Goal: Task Accomplishment & Management: Manage account settings

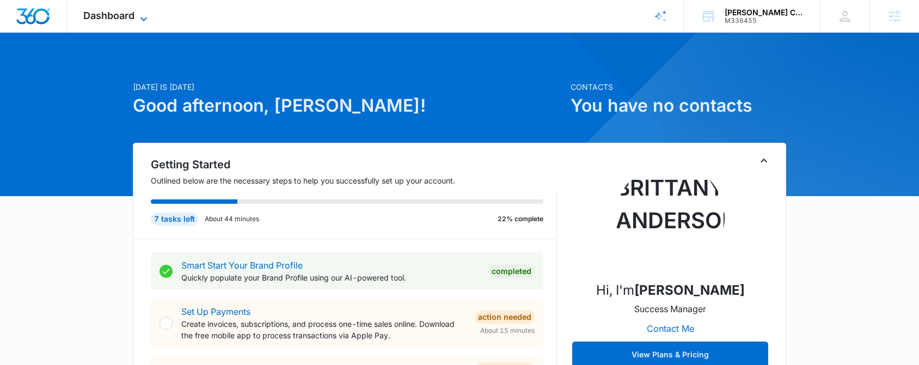
click at [113, 16] on span "Dashboard" at bounding box center [108, 15] width 51 height 11
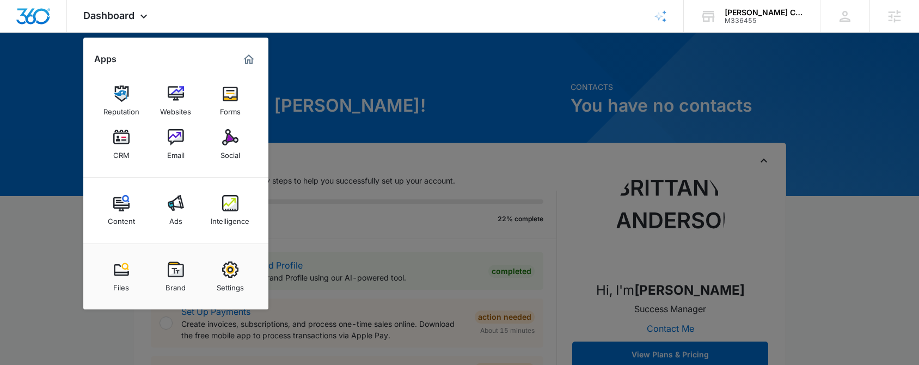
drag, startPoint x: 372, startPoint y: 59, endPoint x: 335, endPoint y: 67, distance: 38.3
click at [372, 59] on div at bounding box center [459, 182] width 919 height 365
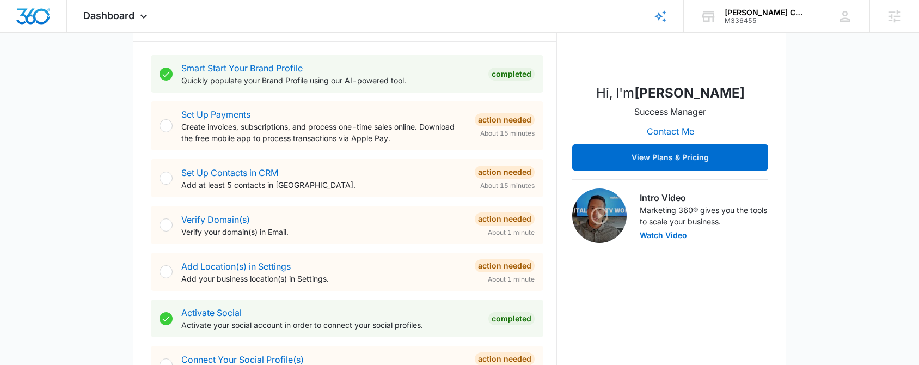
scroll to position [195, 0]
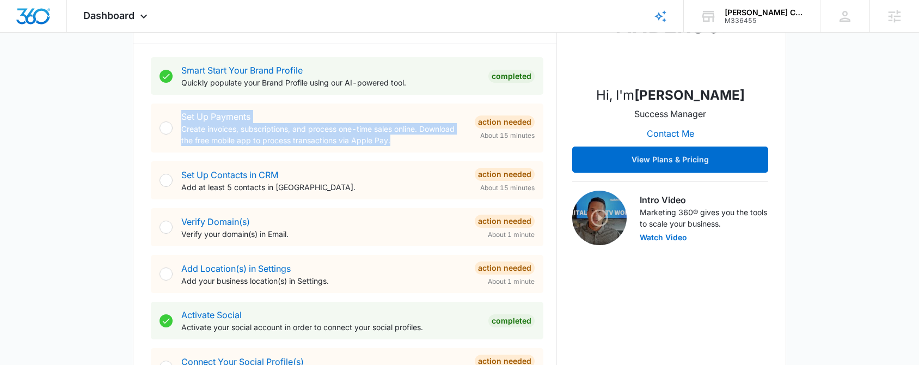
drag, startPoint x: 436, startPoint y: 146, endPoint x: 183, endPoint y: 117, distance: 254.8
click at [183, 117] on div "Set Up Payments Create invoices, subscriptions, and process one-time sales onli…" at bounding box center [347, 127] width 393 height 49
click at [409, 148] on div "Set Up Payments Create invoices, subscriptions, and process one-time sales onli…" at bounding box center [347, 127] width 393 height 49
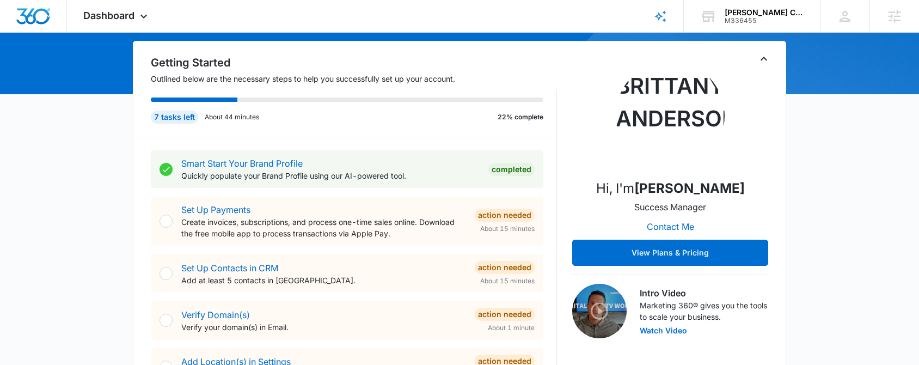
scroll to position [108, 0]
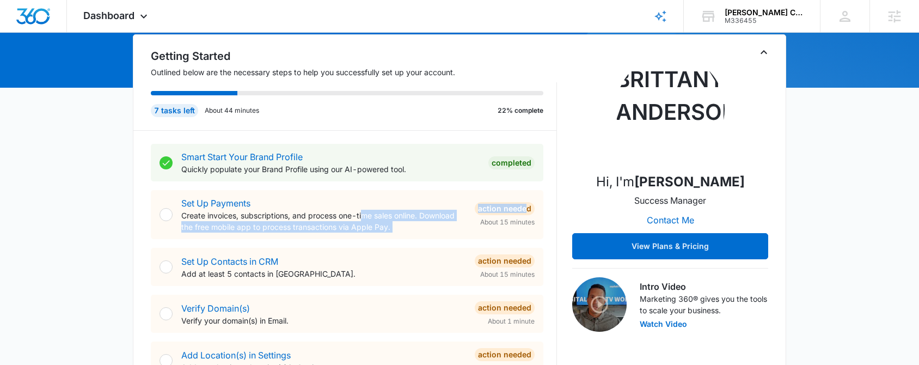
drag, startPoint x: 412, startPoint y: 211, endPoint x: 364, endPoint y: 211, distance: 48.5
click at [364, 211] on div "Set Up Payments Create invoices, subscriptions, and process one-time sales onli…" at bounding box center [357, 215] width 353 height 36
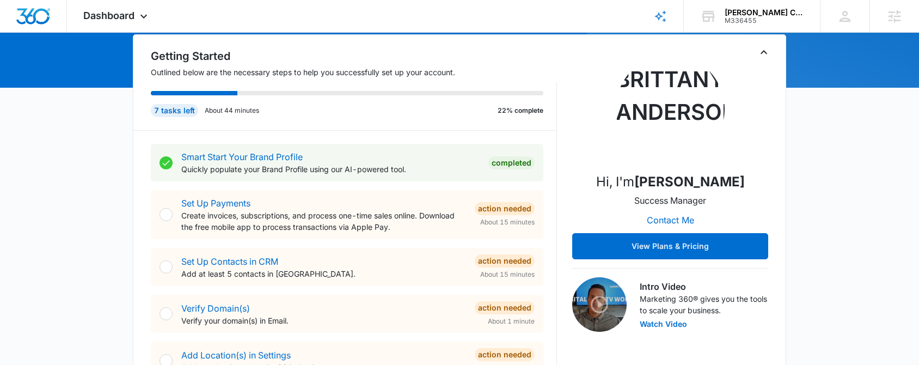
click at [368, 210] on p "Create invoices, subscriptions, and process one-time sales online. Download the…" at bounding box center [323, 221] width 285 height 23
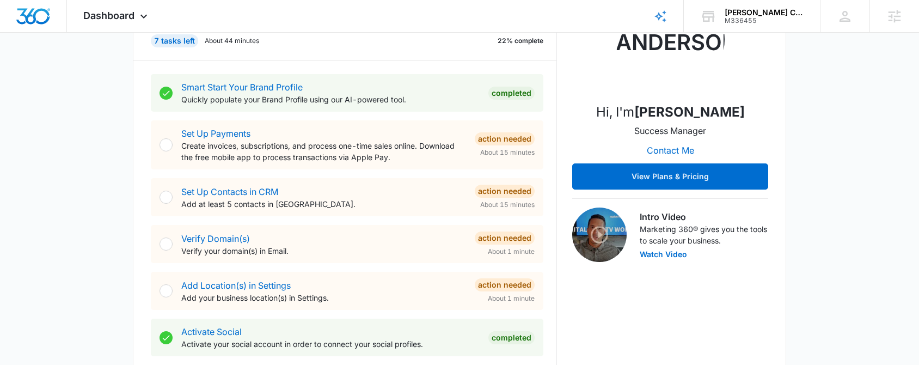
scroll to position [186, 0]
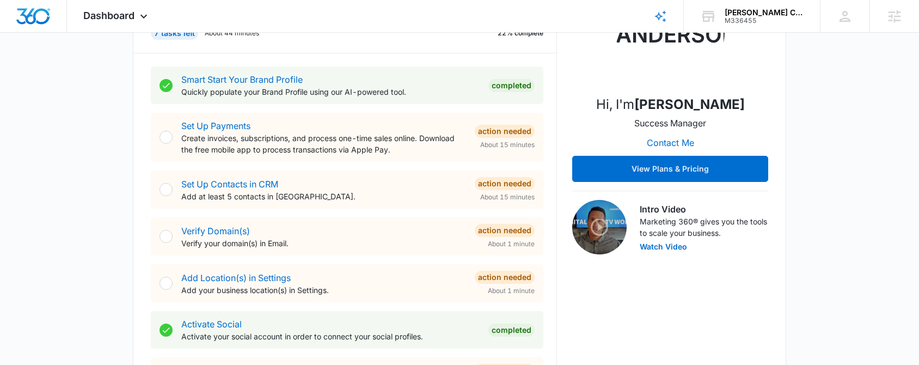
drag, startPoint x: 234, startPoint y: 200, endPoint x: 377, endPoint y: 193, distance: 143.4
click at [377, 193] on p "Add at least 5 contacts in [GEOGRAPHIC_DATA]." at bounding box center [323, 196] width 285 height 11
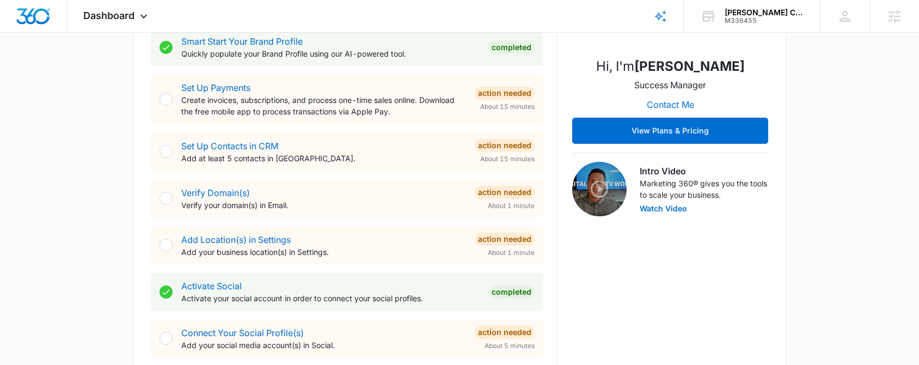
scroll to position [240, 0]
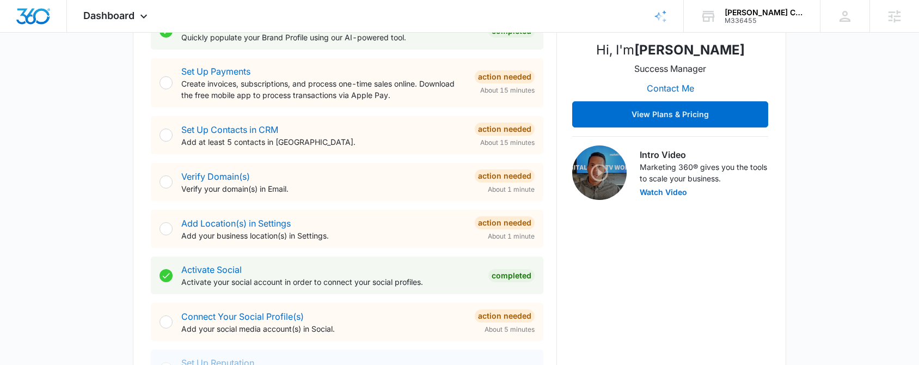
click at [335, 165] on div "Verify Domain(s) Verify your domain(s) in Email. Action Needed About 1 minute" at bounding box center [347, 182] width 393 height 38
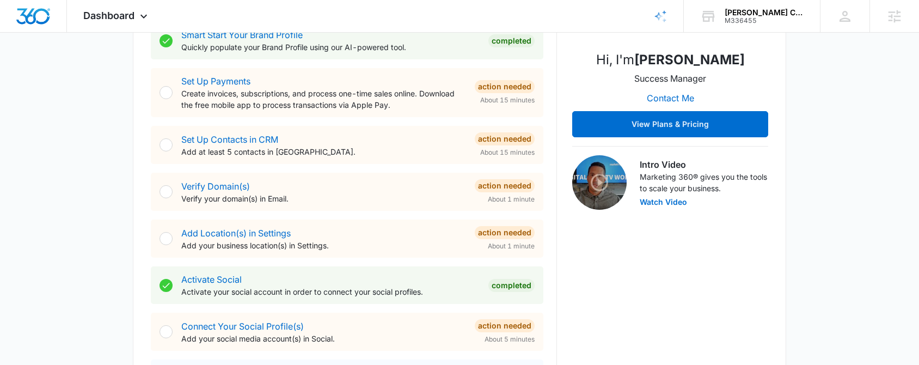
scroll to position [299, 0]
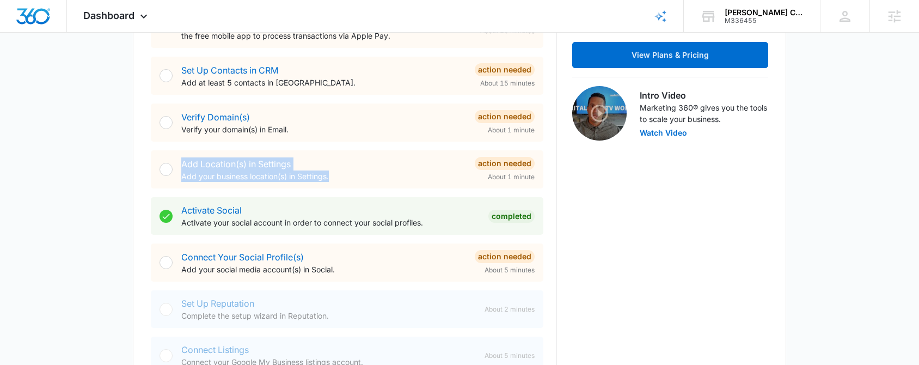
drag, startPoint x: 339, startPoint y: 183, endPoint x: 158, endPoint y: 160, distance: 182.9
click at [156, 160] on div "Add Location(s) in Settings Add your business location(s) in Settings. Action N…" at bounding box center [347, 169] width 393 height 38
click at [378, 168] on div "Add Location(s) in Settings Add your business location(s) in Settings." at bounding box center [323, 169] width 285 height 25
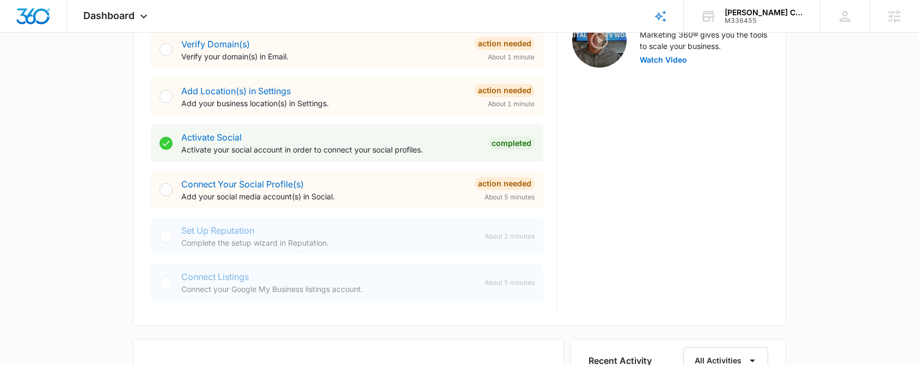
scroll to position [423, 0]
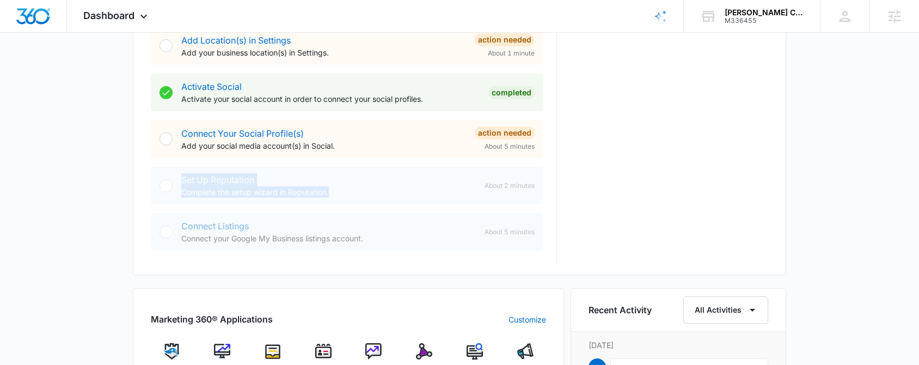
drag, startPoint x: 354, startPoint y: 193, endPoint x: 167, endPoint y: 179, distance: 187.8
click at [167, 179] on div "Set Up Reputation Complete the setup wizard in Reputation. About 2 minutes" at bounding box center [347, 186] width 393 height 38
click at [366, 180] on div "Set Up Reputation Complete the setup wizard in Reputation." at bounding box center [328, 185] width 295 height 25
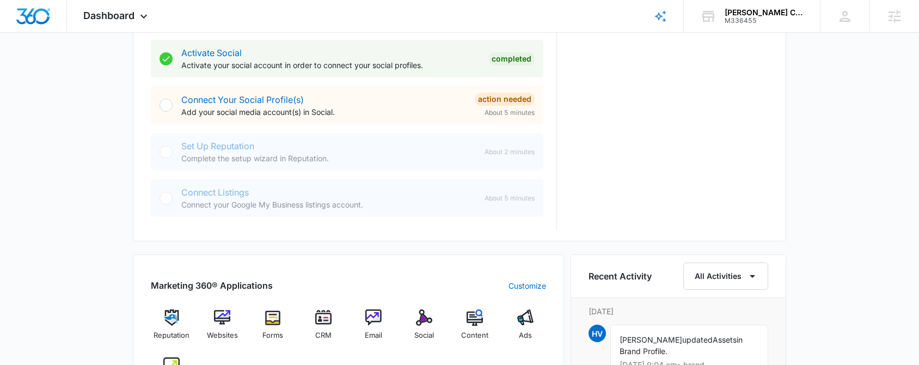
scroll to position [450, 0]
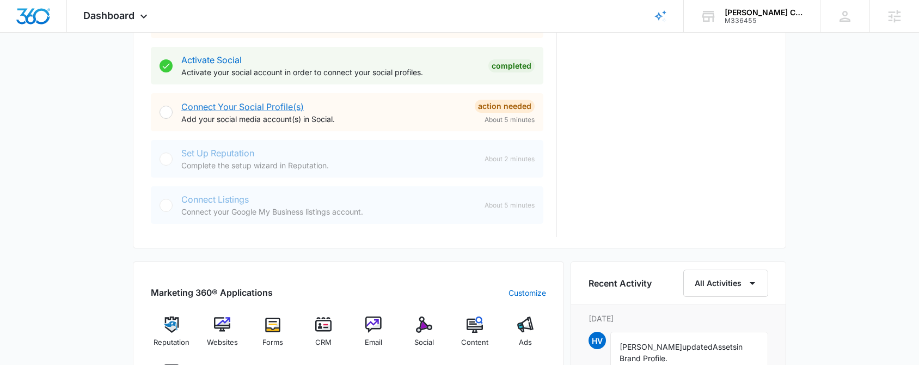
click at [254, 107] on link "Connect Your Social Profile(s)" at bounding box center [242, 106] width 123 height 11
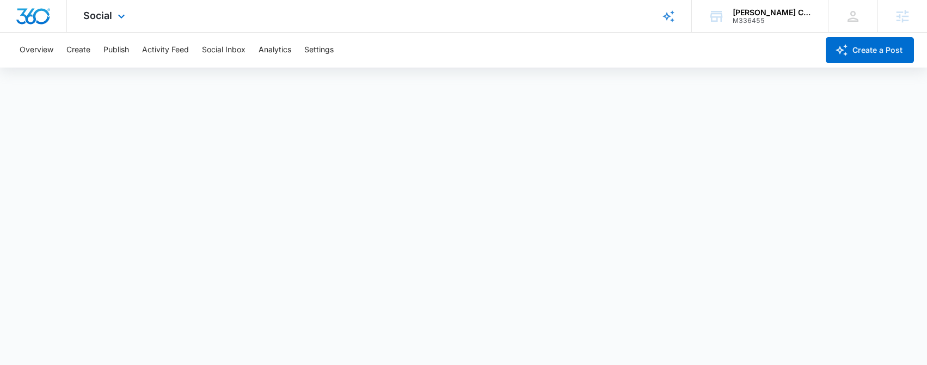
click at [26, 4] on div at bounding box center [33, 16] width 67 height 32
click at [44, 15] on img "Dashboard" at bounding box center [33, 16] width 35 height 16
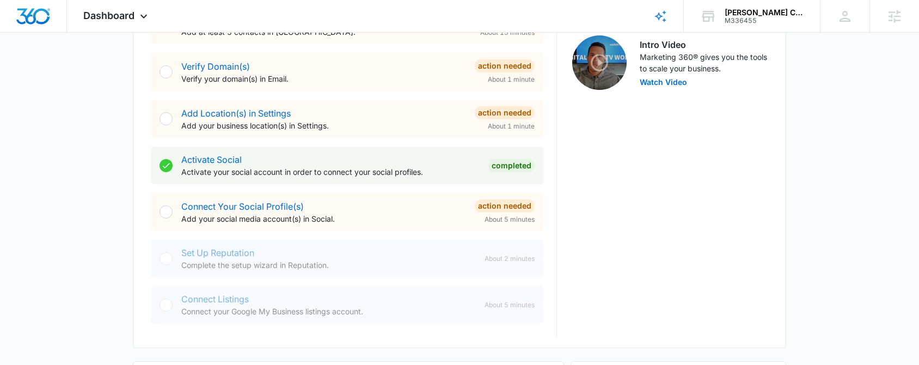
scroll to position [428, 0]
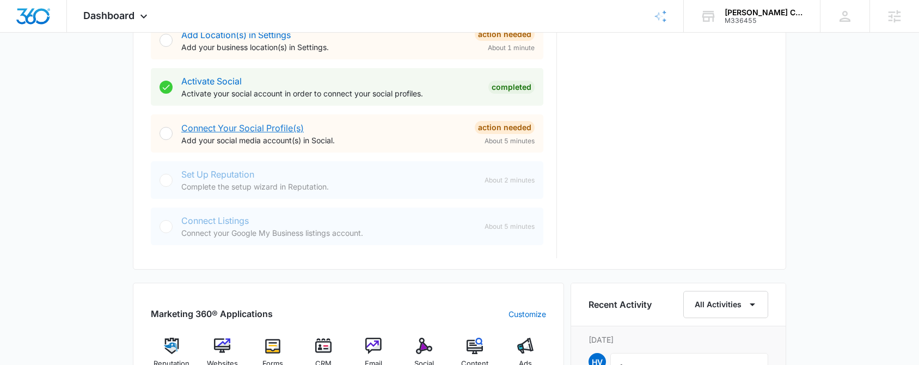
drag, startPoint x: 250, startPoint y: 128, endPoint x: 289, endPoint y: 139, distance: 40.2
click at [251, 128] on link "Connect Your Social Profile(s)" at bounding box center [242, 128] width 123 height 11
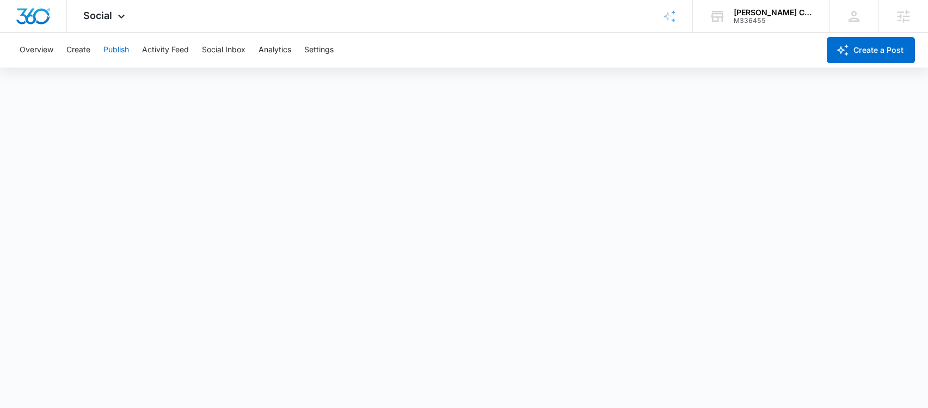
click at [120, 48] on button "Publish" at bounding box center [116, 50] width 26 height 35
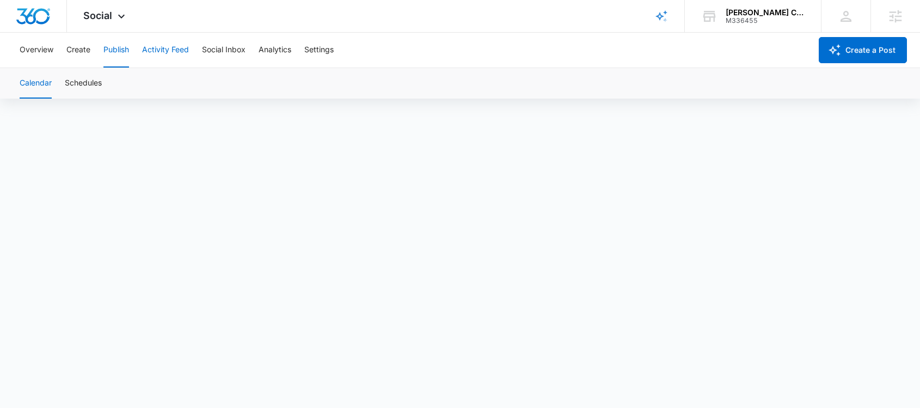
click at [174, 47] on button "Activity Feed" at bounding box center [165, 50] width 47 height 35
click at [205, 52] on button "Social Inbox" at bounding box center [224, 50] width 44 height 35
click at [162, 48] on button "Activity Feed" at bounding box center [165, 50] width 47 height 35
click at [222, 50] on button "Social Inbox" at bounding box center [224, 50] width 44 height 35
click at [287, 51] on button "Analytics" at bounding box center [275, 50] width 33 height 35
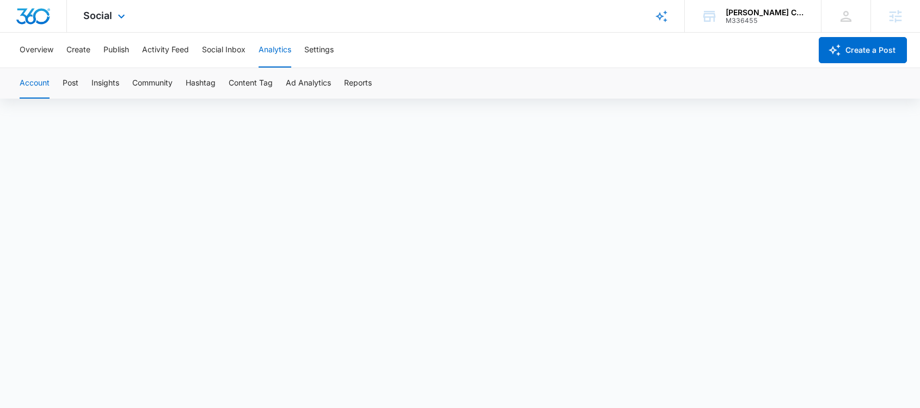
click at [30, 21] on img "Dashboard" at bounding box center [33, 16] width 35 height 16
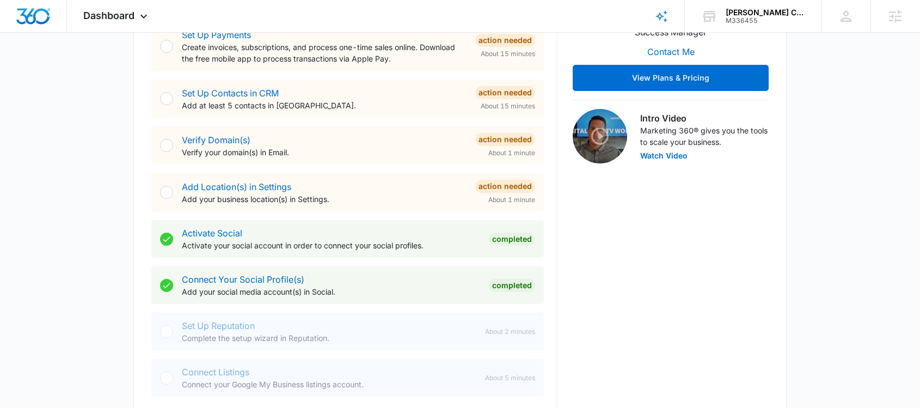
scroll to position [289, 0]
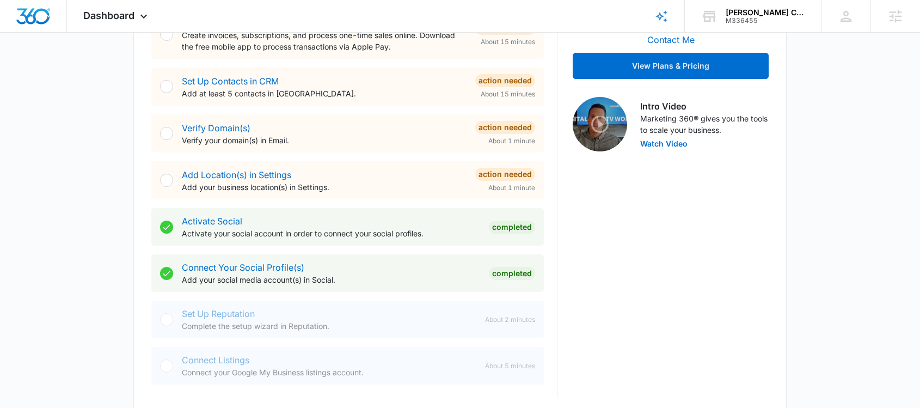
click at [376, 289] on div "Connect Your Social Profile(s) Add your social media account(s) in Social. Comp…" at bounding box center [347, 273] width 393 height 38
click at [375, 286] on div "Connect Your Social Profile(s) Add your social media account(s) in Social. Comp…" at bounding box center [347, 273] width 393 height 38
click at [611, 268] on div "Hi, I'm [PERSON_NAME] Success Manager Contact Me View Plans & Pricing Intro Vid…" at bounding box center [671, 133] width 196 height 530
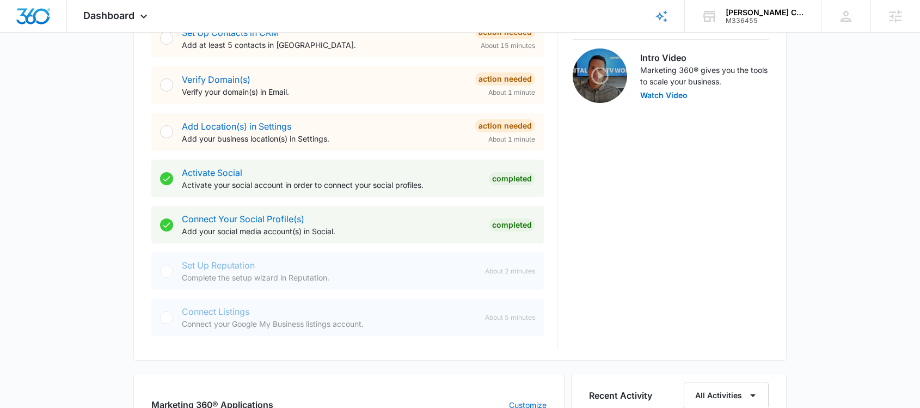
scroll to position [385, 0]
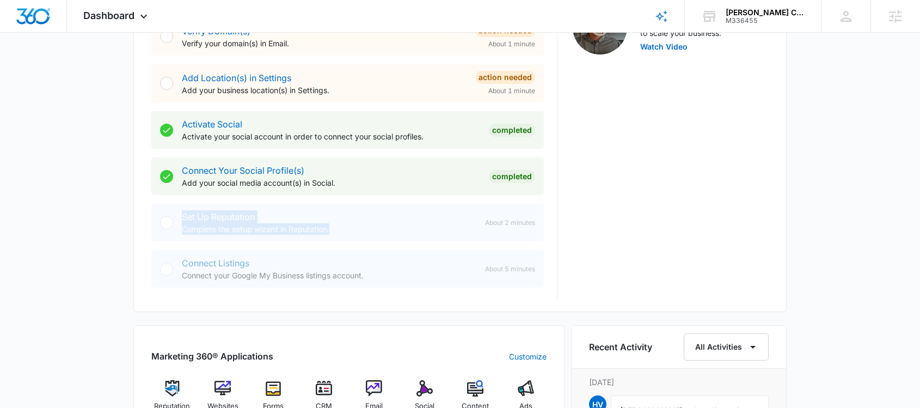
drag, startPoint x: 364, startPoint y: 234, endPoint x: 184, endPoint y: 219, distance: 180.8
click at [182, 218] on div "Set Up Reputation Complete the setup wizard in Reputation." at bounding box center [329, 222] width 295 height 25
click at [322, 222] on div "Set Up Reputation Complete the setup wizard in Reputation." at bounding box center [329, 222] width 295 height 25
drag, startPoint x: 412, startPoint y: 281, endPoint x: 167, endPoint y: 264, distance: 245.6
click at [165, 266] on div "Connect Listings Connect your Google My Business listings account. About 5 minu…" at bounding box center [347, 269] width 393 height 38
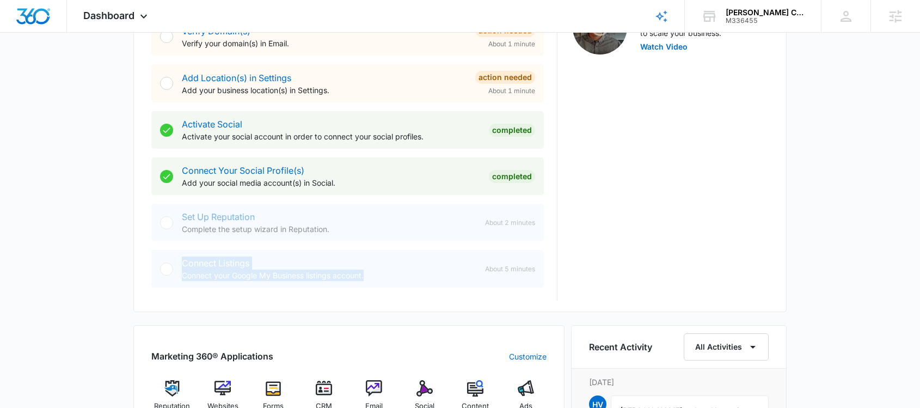
click at [259, 268] on div "Connect Listings Connect your Google My Business listings account." at bounding box center [329, 268] width 295 height 25
drag, startPoint x: 401, startPoint y: 269, endPoint x: 204, endPoint y: 266, distance: 197.1
click at [201, 266] on div "Connect Listings Connect your Google My Business listings account." at bounding box center [329, 268] width 295 height 25
click at [404, 266] on div "Connect Listings Connect your Google My Business listings account." at bounding box center [329, 268] width 295 height 25
drag, startPoint x: 429, startPoint y: 274, endPoint x: 130, endPoint y: 266, distance: 299.6
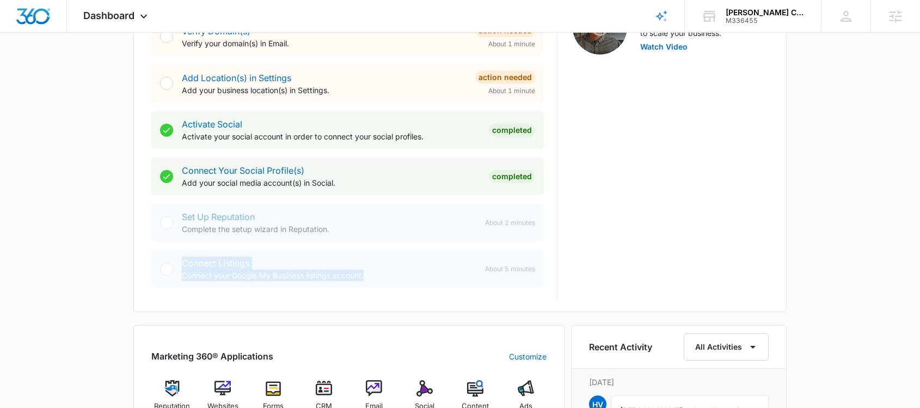
click at [128, 266] on div "[DATE] is [DATE] Good afternoon, [PERSON_NAME]! Contacts You have no contacts G…" at bounding box center [460, 274] width 920 height 1226
click at [457, 302] on div "Getting Started Outlined below are the necessary steps to help you successfully…" at bounding box center [459, 34] width 653 height 555
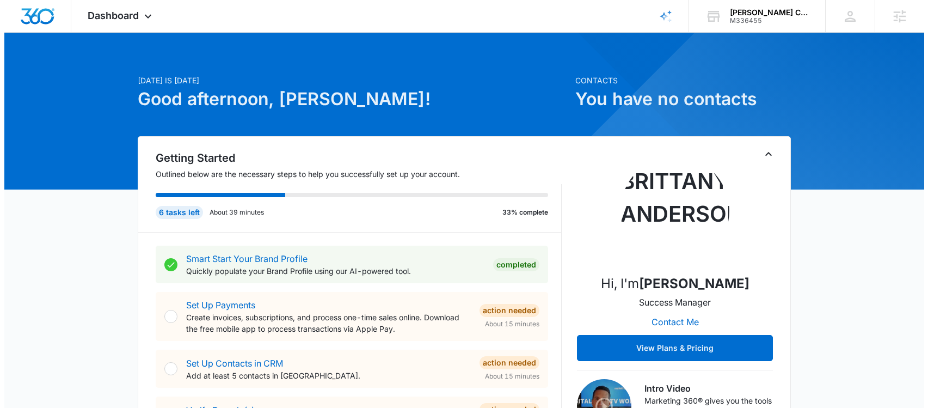
scroll to position [0, 0]
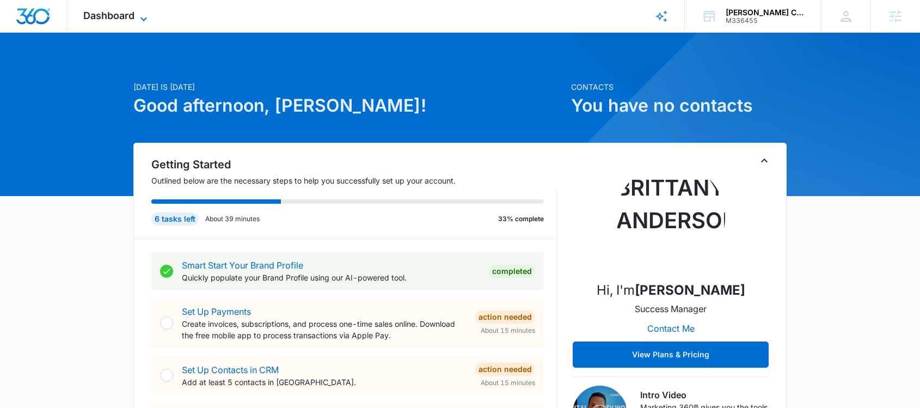
click at [133, 19] on span "Dashboard" at bounding box center [108, 15] width 51 height 11
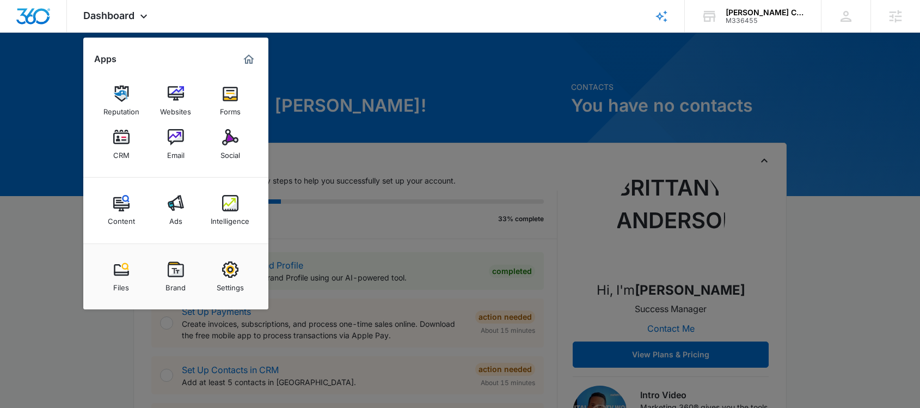
click at [359, 96] on div at bounding box center [460, 204] width 920 height 408
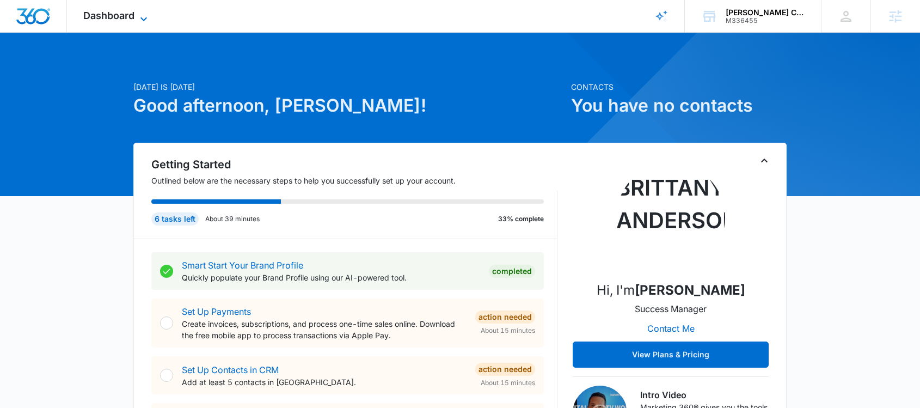
click at [140, 15] on icon at bounding box center [143, 19] width 13 height 13
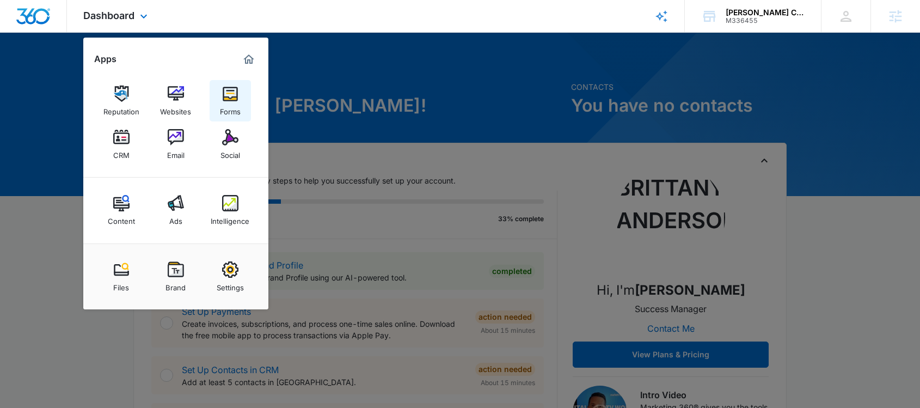
click at [249, 93] on link "Forms" at bounding box center [230, 100] width 41 height 41
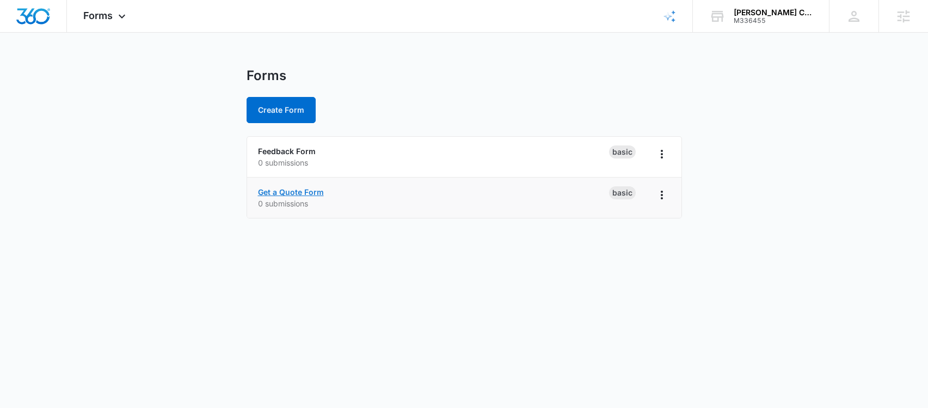
click at [289, 193] on link "Get a Quote Form" at bounding box center [291, 191] width 66 height 9
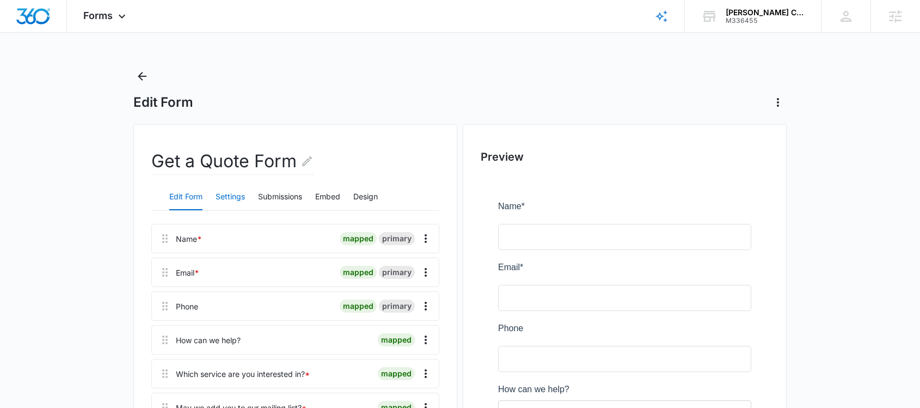
drag, startPoint x: 242, startPoint y: 198, endPoint x: 247, endPoint y: 197, distance: 5.5
click at [242, 198] on button "Settings" at bounding box center [230, 197] width 29 height 26
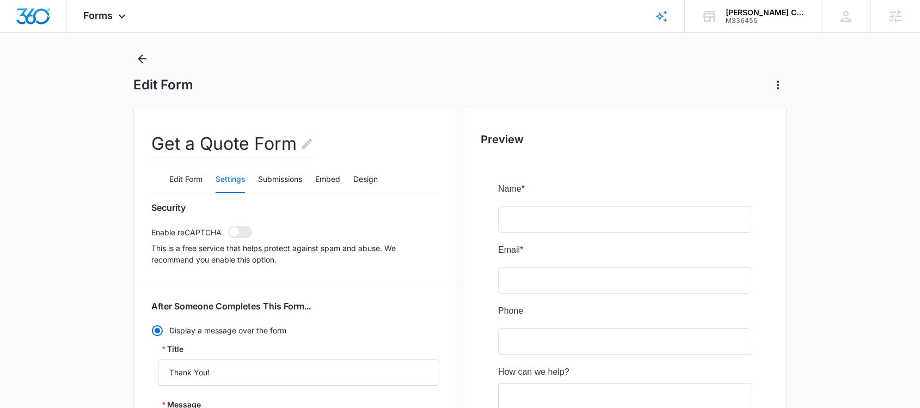
scroll to position [19, 0]
drag, startPoint x: 242, startPoint y: 230, endPoint x: 343, endPoint y: 231, distance: 100.7
click at [242, 230] on span at bounding box center [240, 231] width 24 height 12
click at [228, 225] on input "checkbox" at bounding box center [228, 224] width 1 height 1
checkbox input "true"
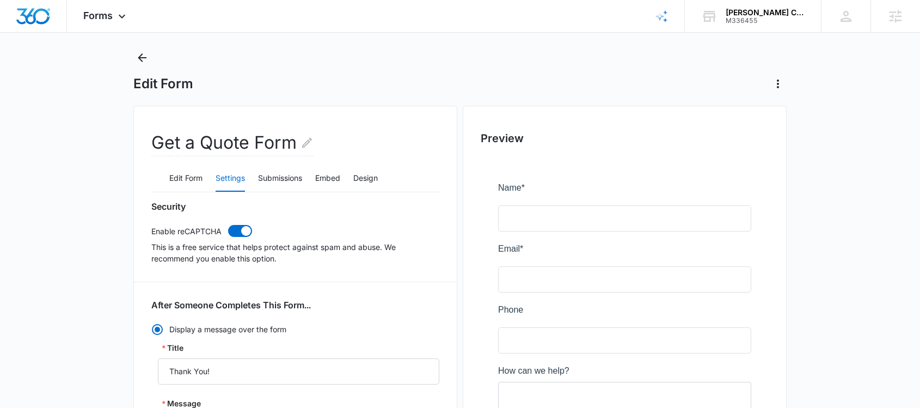
click at [365, 219] on div "Security Enable reCAPTCHA This is a free service that helps protect against spa…" at bounding box center [295, 232] width 288 height 63
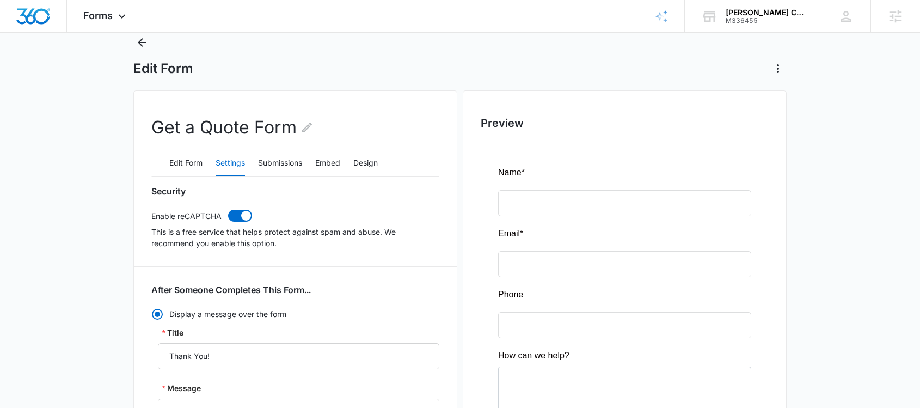
scroll to position [23, 0]
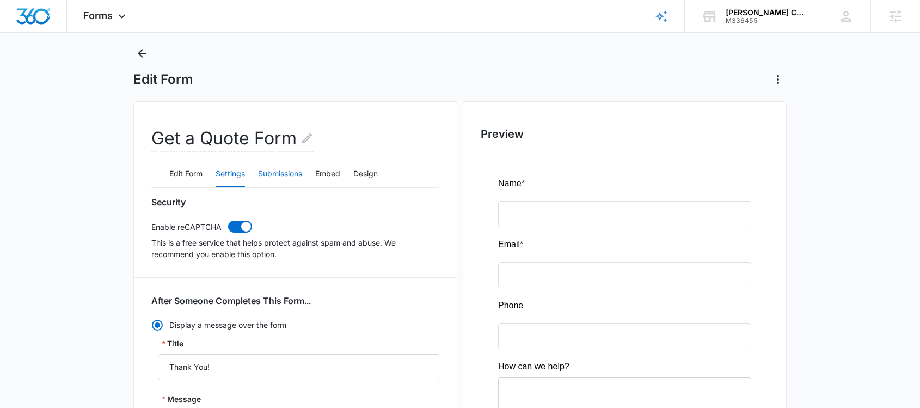
click at [291, 176] on button "Submissions" at bounding box center [280, 174] width 44 height 26
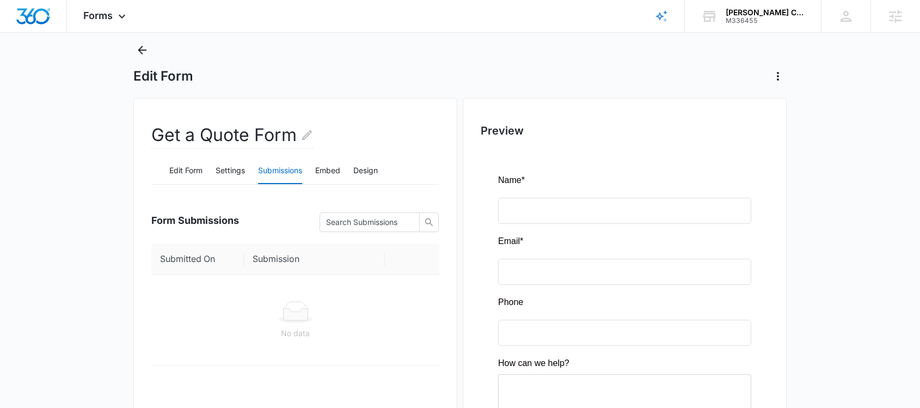
scroll to position [0, 0]
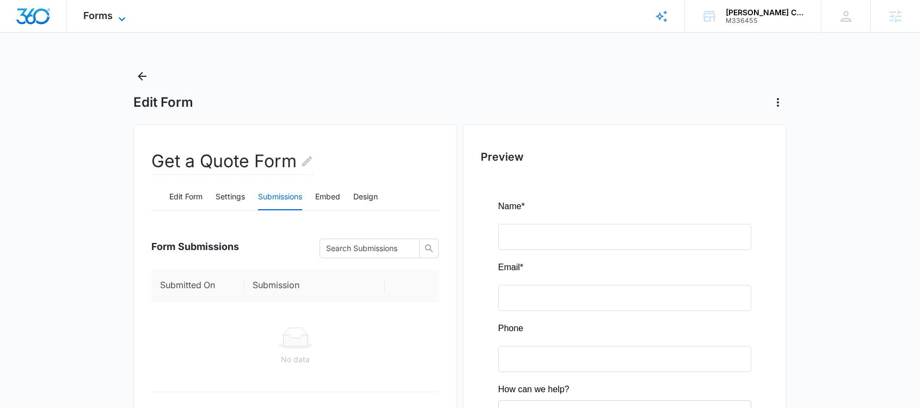
click at [127, 23] on icon at bounding box center [121, 19] width 13 height 13
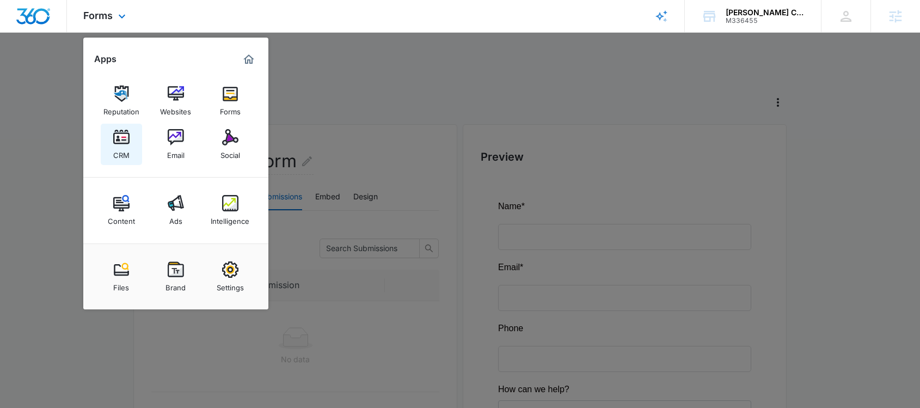
click at [122, 140] on img at bounding box center [121, 137] width 16 height 16
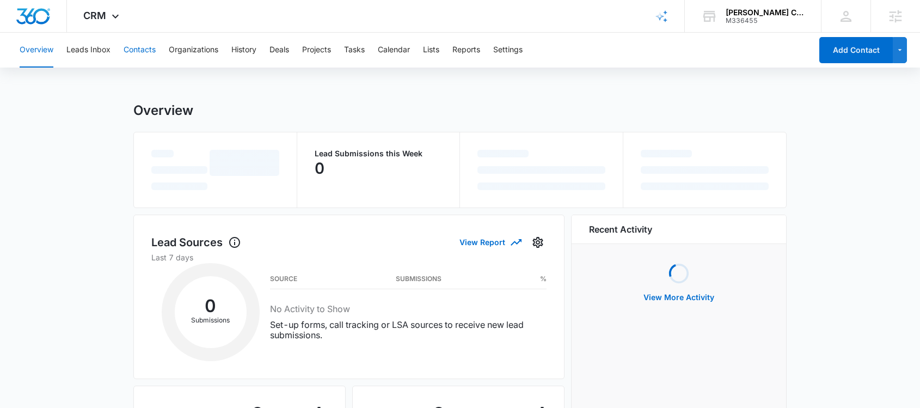
click at [141, 53] on button "Contacts" at bounding box center [140, 50] width 32 height 35
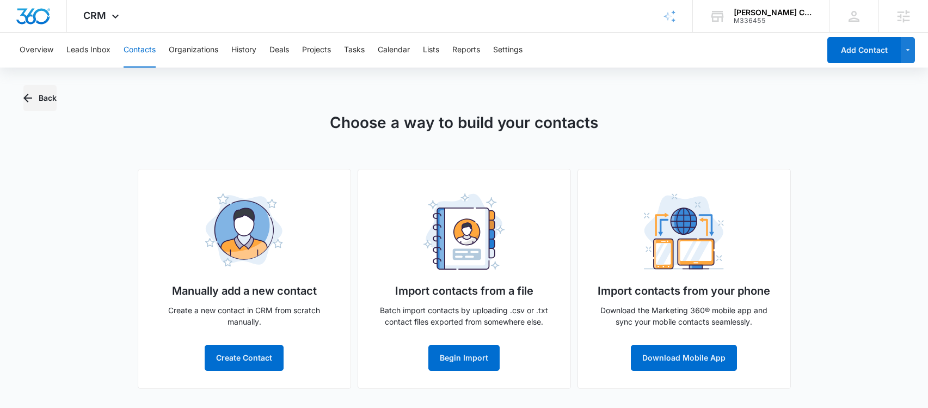
click at [35, 91] on button "Back" at bounding box center [39, 98] width 33 height 26
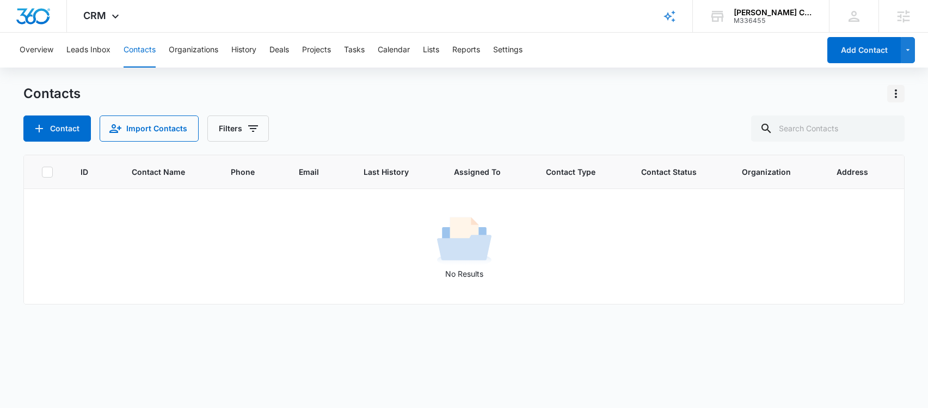
click at [903, 94] on button "Actions" at bounding box center [895, 93] width 17 height 17
click at [687, 99] on div "Contacts Choose Columns Import Contacts Export All Contacts Customize Contacts" at bounding box center [464, 93] width 882 height 17
click at [98, 49] on button "Leads Inbox" at bounding box center [88, 50] width 44 height 35
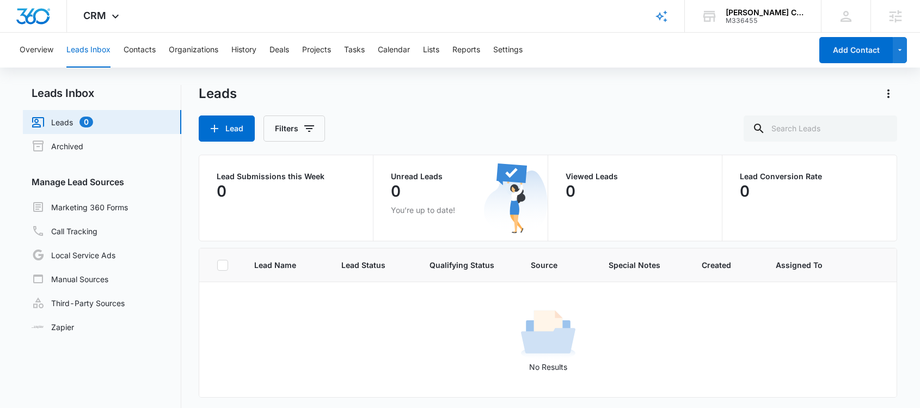
scroll to position [2, 0]
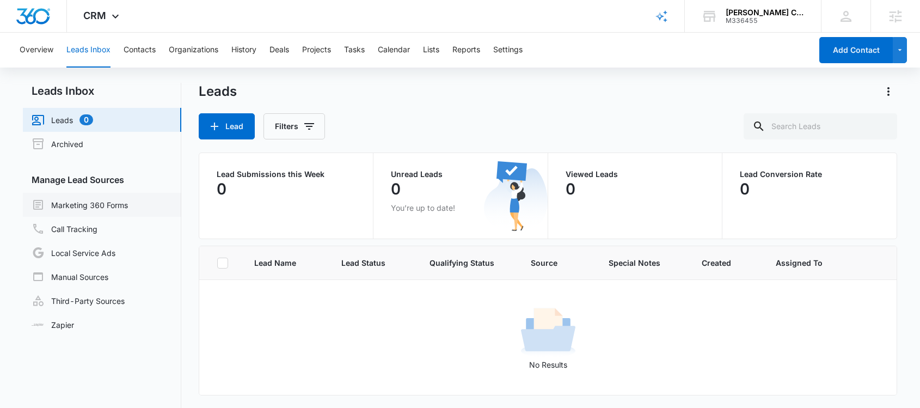
click at [99, 205] on link "Marketing 360 Forms" at bounding box center [80, 204] width 96 height 13
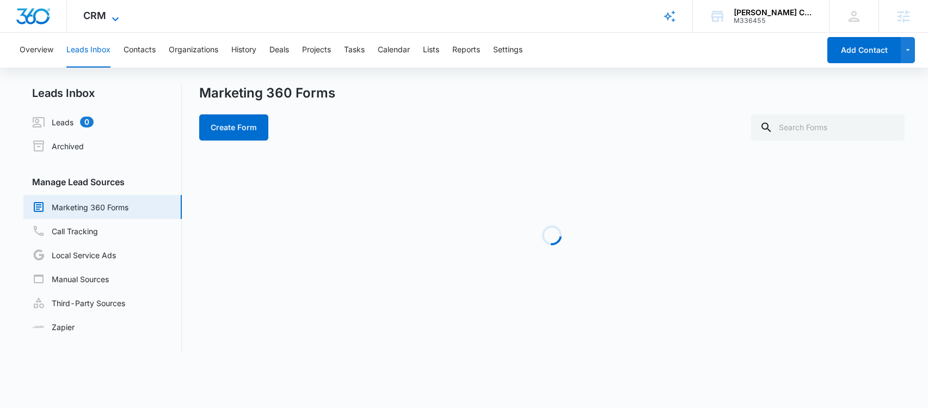
click at [102, 13] on span "CRM" at bounding box center [94, 15] width 23 height 11
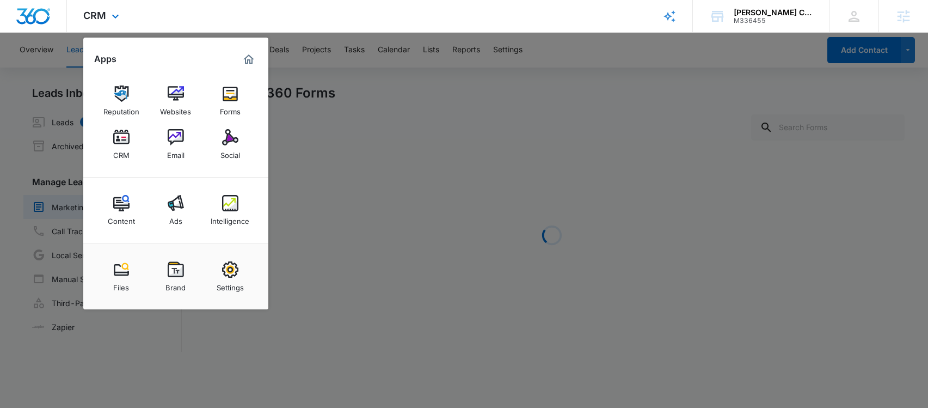
click at [389, 13] on div "CRM Apps Reputation Websites Forms CRM Email Social Content Ads Intelligence Fi…" at bounding box center [464, 16] width 928 height 33
click at [529, 56] on div at bounding box center [464, 204] width 928 height 408
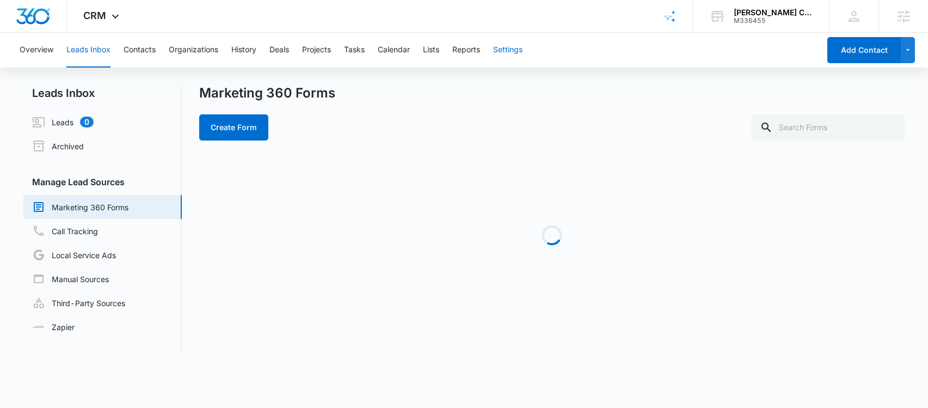
click at [517, 50] on button "Settings" at bounding box center [507, 50] width 29 height 35
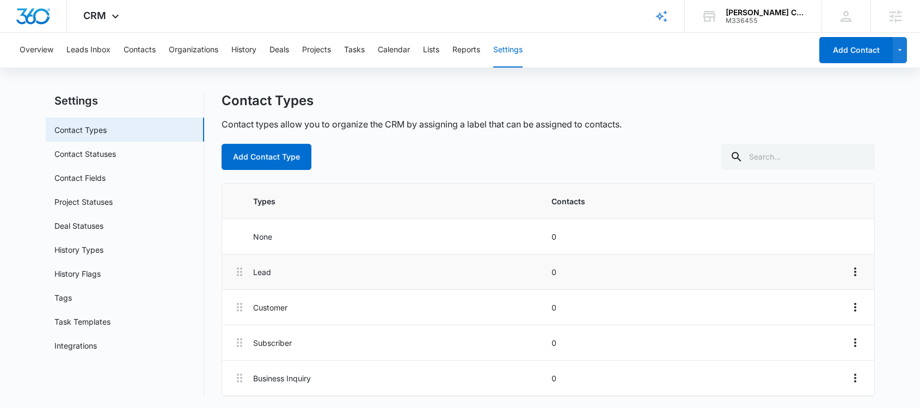
scroll to position [11, 0]
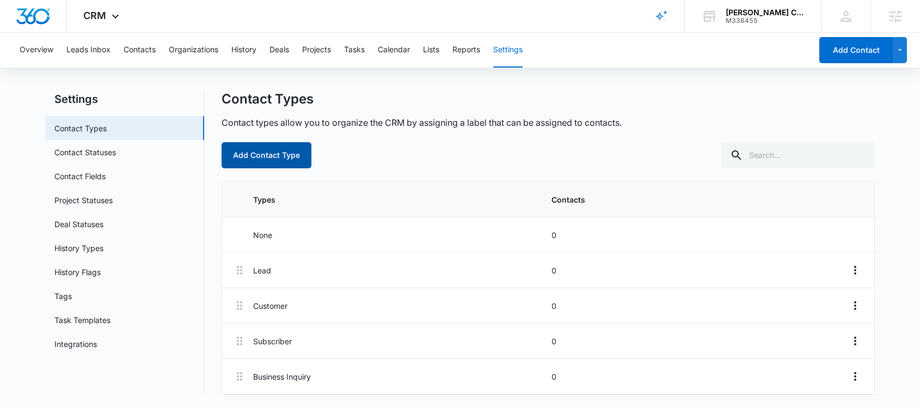
click at [273, 162] on button "Add Contact Type" at bounding box center [267, 155] width 90 height 26
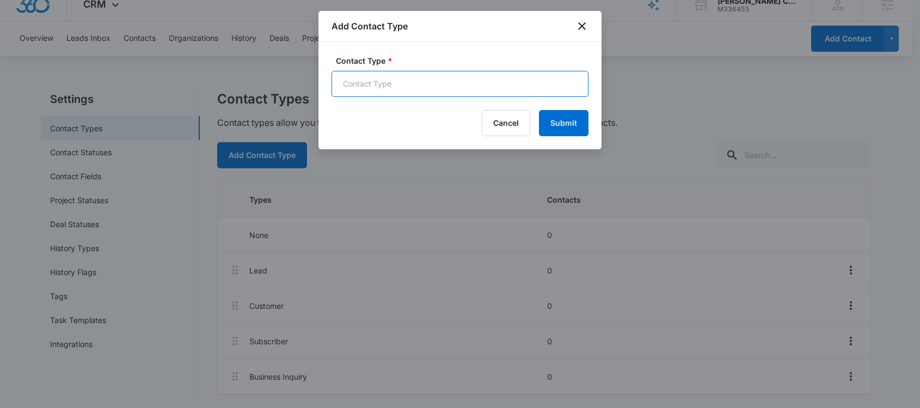
click at [399, 90] on input "Contact Type *" at bounding box center [460, 84] width 257 height 26
type input "VIP"
click at [582, 22] on icon "close" at bounding box center [582, 26] width 13 height 13
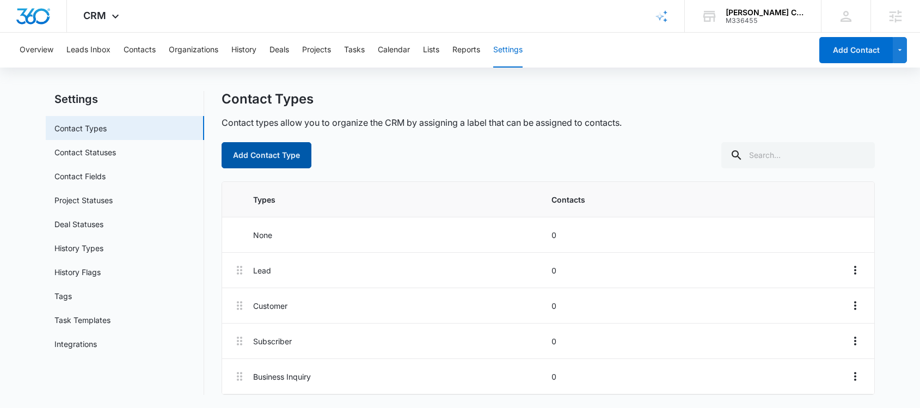
click at [267, 161] on button "Add Contact Type" at bounding box center [267, 155] width 90 height 26
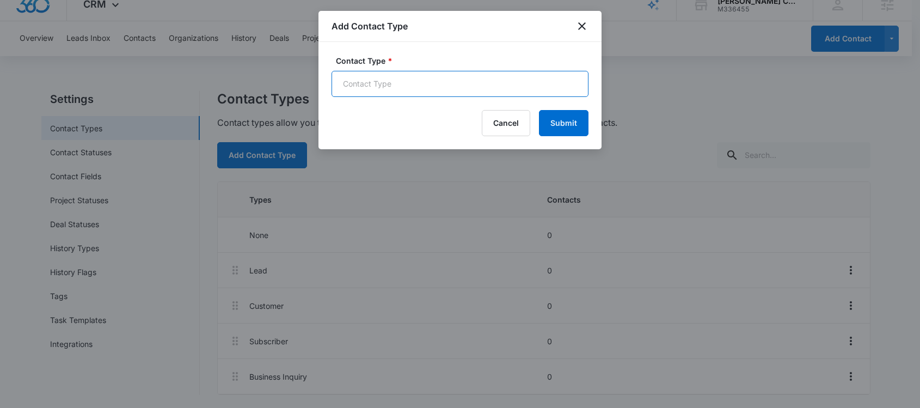
click at [366, 85] on input "Contact Type *" at bounding box center [460, 84] width 257 height 26
type input "v"
type input "C"
type input "Contractor"
click at [586, 26] on icon "close" at bounding box center [582, 26] width 13 height 13
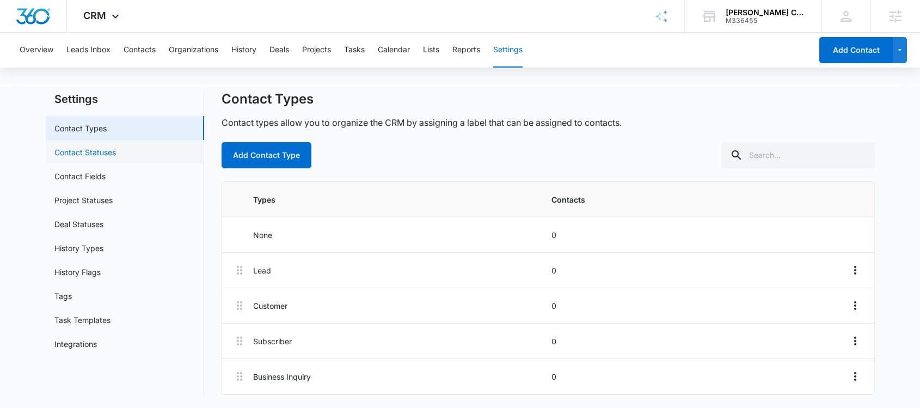
click at [116, 158] on link "Contact Statuses" at bounding box center [85, 151] width 62 height 11
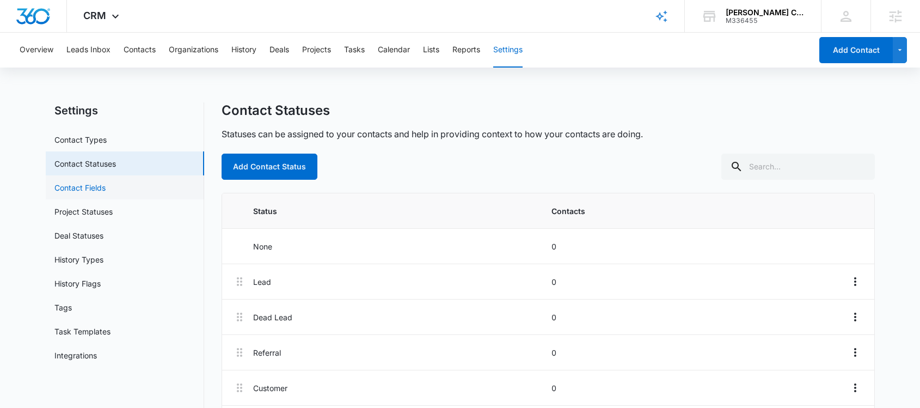
click at [102, 193] on link "Contact Fields" at bounding box center [79, 187] width 51 height 11
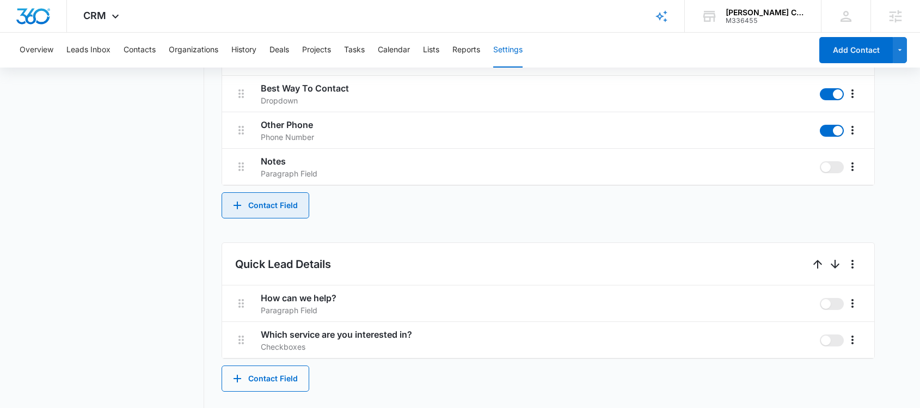
scroll to position [497, 0]
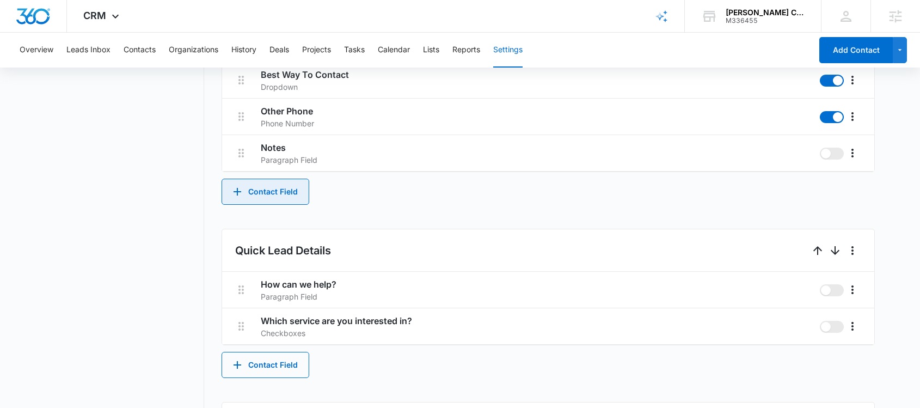
click at [278, 191] on button "Contact Field" at bounding box center [266, 192] width 88 height 26
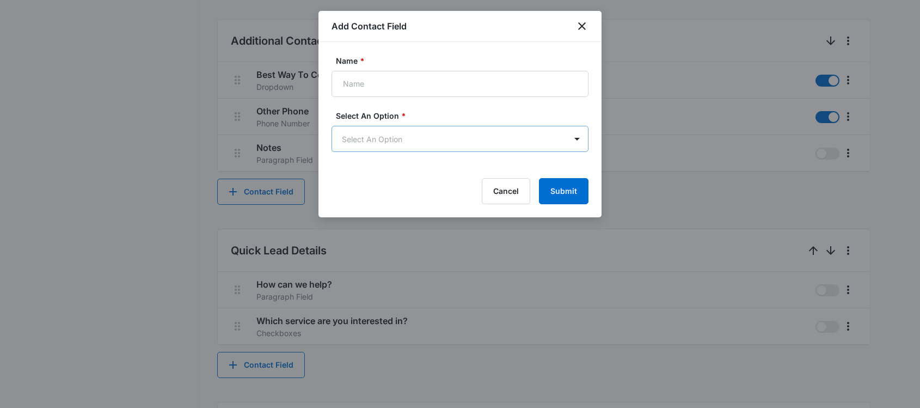
click at [395, 136] on body "CRM Apps Reputation Websites Forms CRM Email Social Content Ads Intelligence Fi…" at bounding box center [460, 120] width 920 height 1234
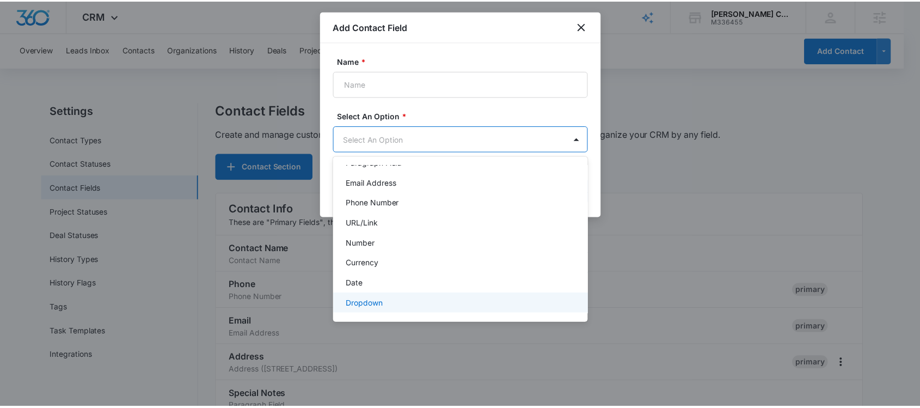
scroll to position [0, 0]
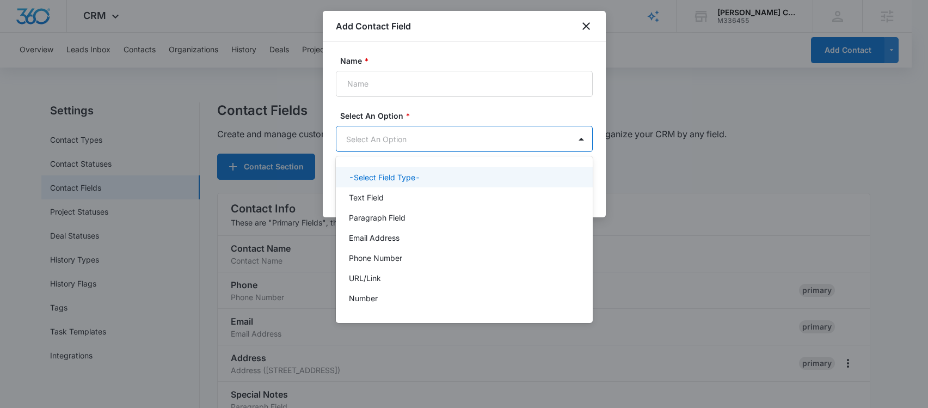
click at [586, 25] on div at bounding box center [464, 204] width 928 height 408
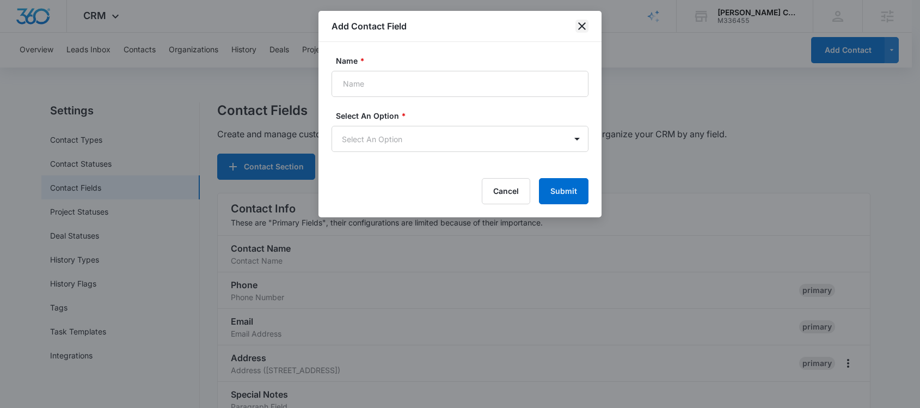
drag, startPoint x: 581, startPoint y: 25, endPoint x: 555, endPoint y: 31, distance: 26.9
click at [581, 25] on icon "close" at bounding box center [582, 26] width 13 height 13
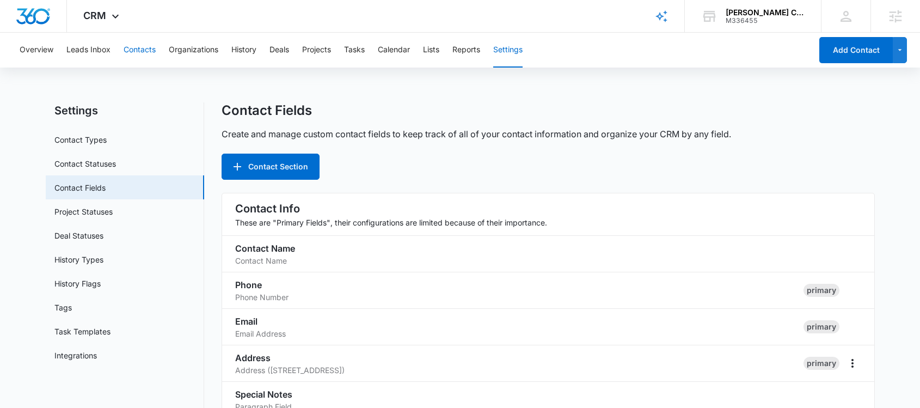
click at [137, 53] on button "Contacts" at bounding box center [140, 50] width 32 height 35
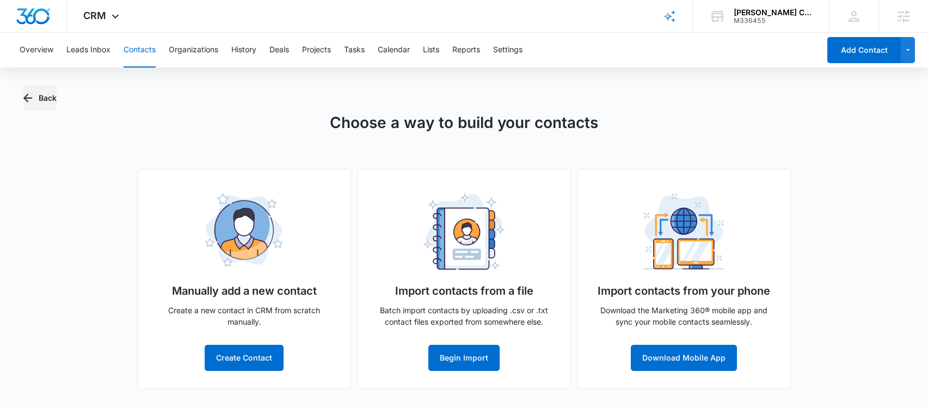
click at [32, 96] on icon "button" at bounding box center [27, 97] width 13 height 13
